Goal: Task Accomplishment & Management: Manage account settings

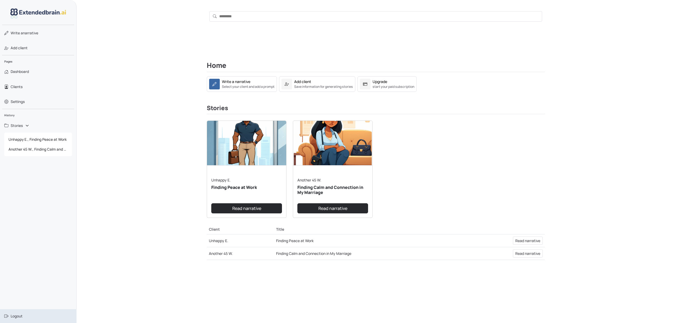
click at [23, 315] on link "Logout" at bounding box center [38, 316] width 77 height 14
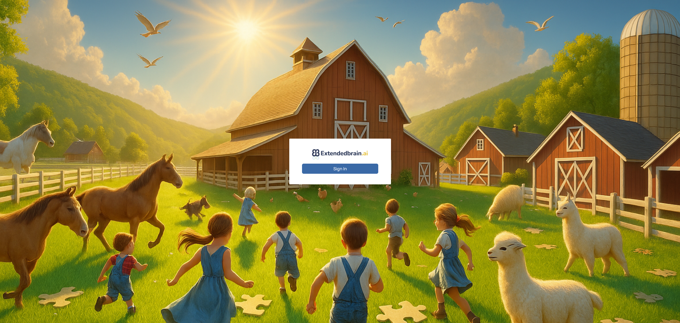
click at [341, 166] on button "Sign In" at bounding box center [340, 168] width 76 height 10
